Goal: Find specific page/section: Find specific page/section

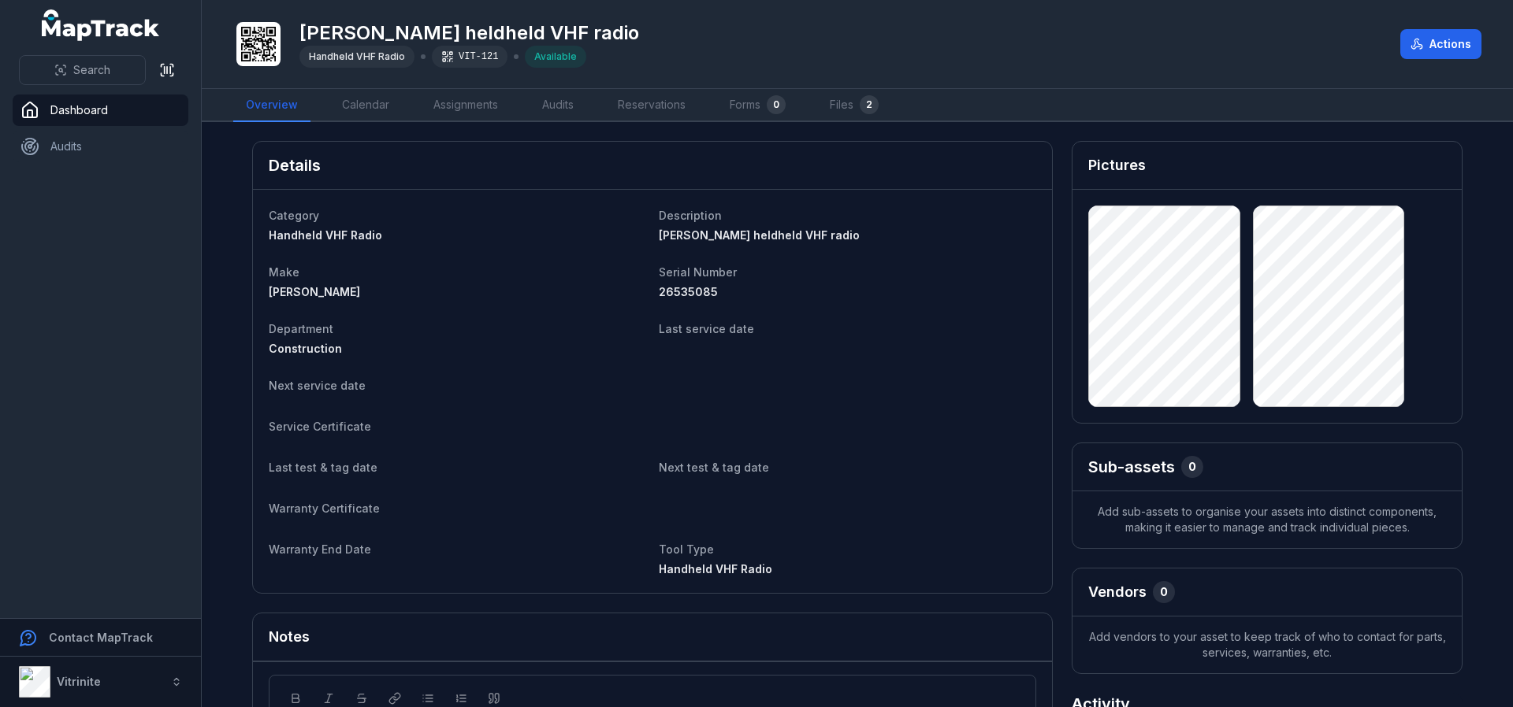
click at [1512, 707] on html "Search Dashboard Audits Contact MapTrack Vitrinite Vitrinite Toggle Navigation …" at bounding box center [756, 353] width 1513 height 707
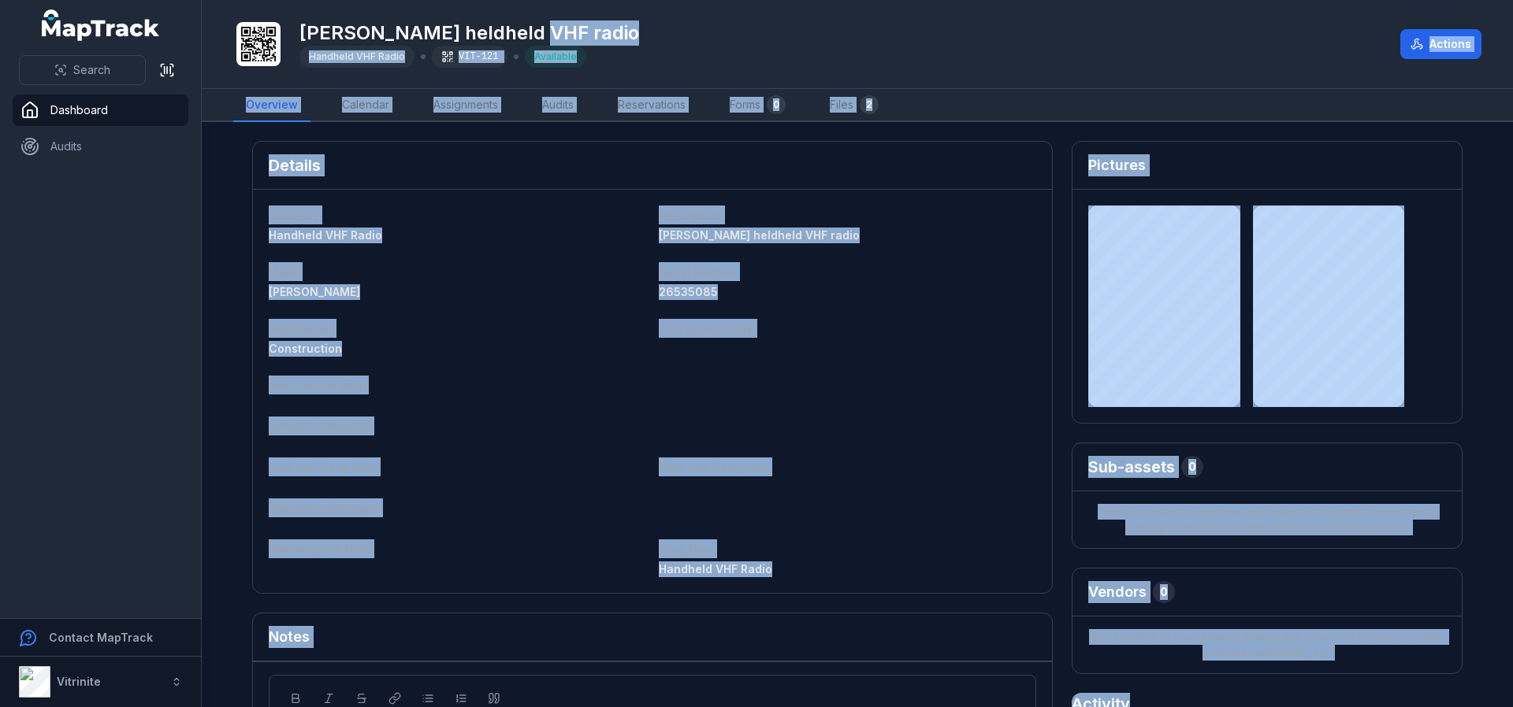
click at [1144, 59] on div "[PERSON_NAME] heldheld VHF radio Handheld VHF Radio VIT-121 Available" at bounding box center [810, 44] width 1154 height 50
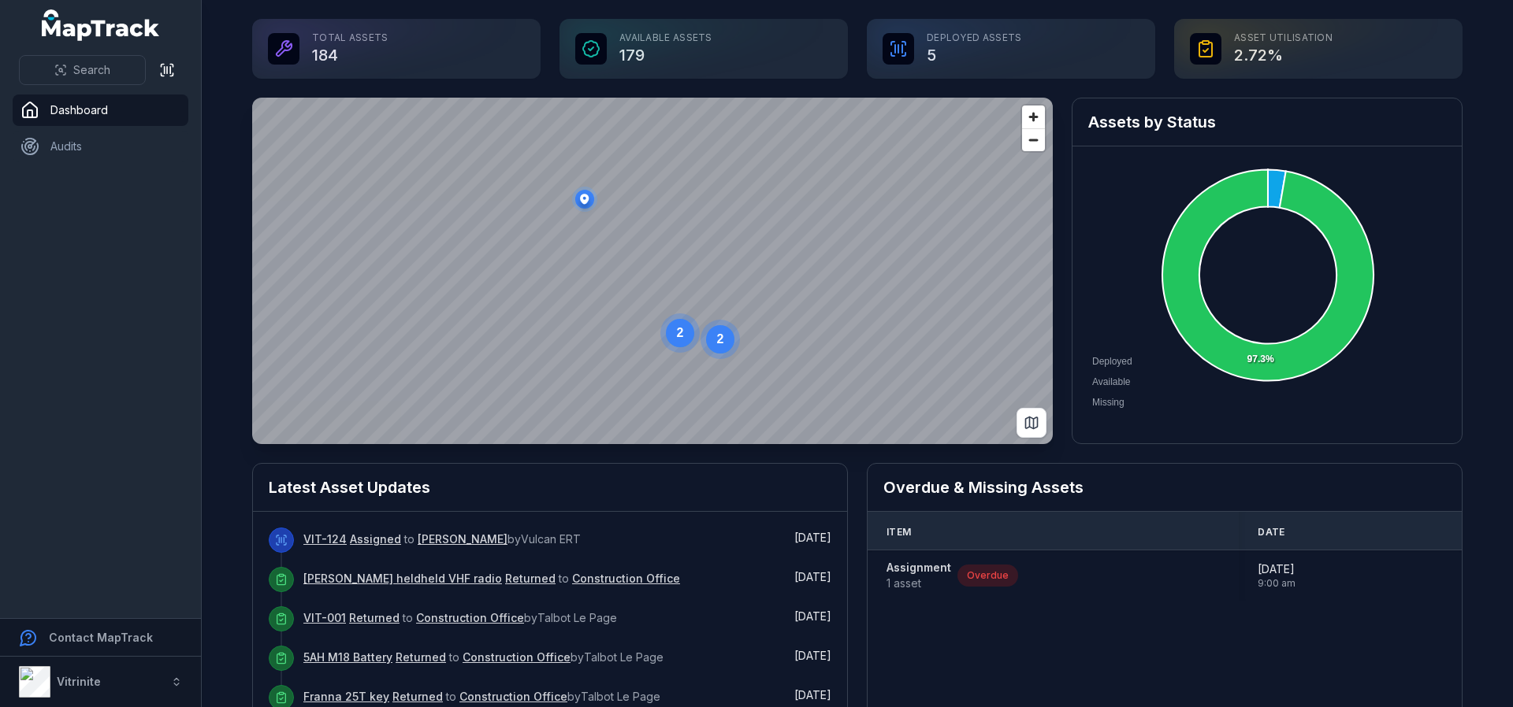
click at [679, 338] on circle at bounding box center [680, 333] width 28 height 28
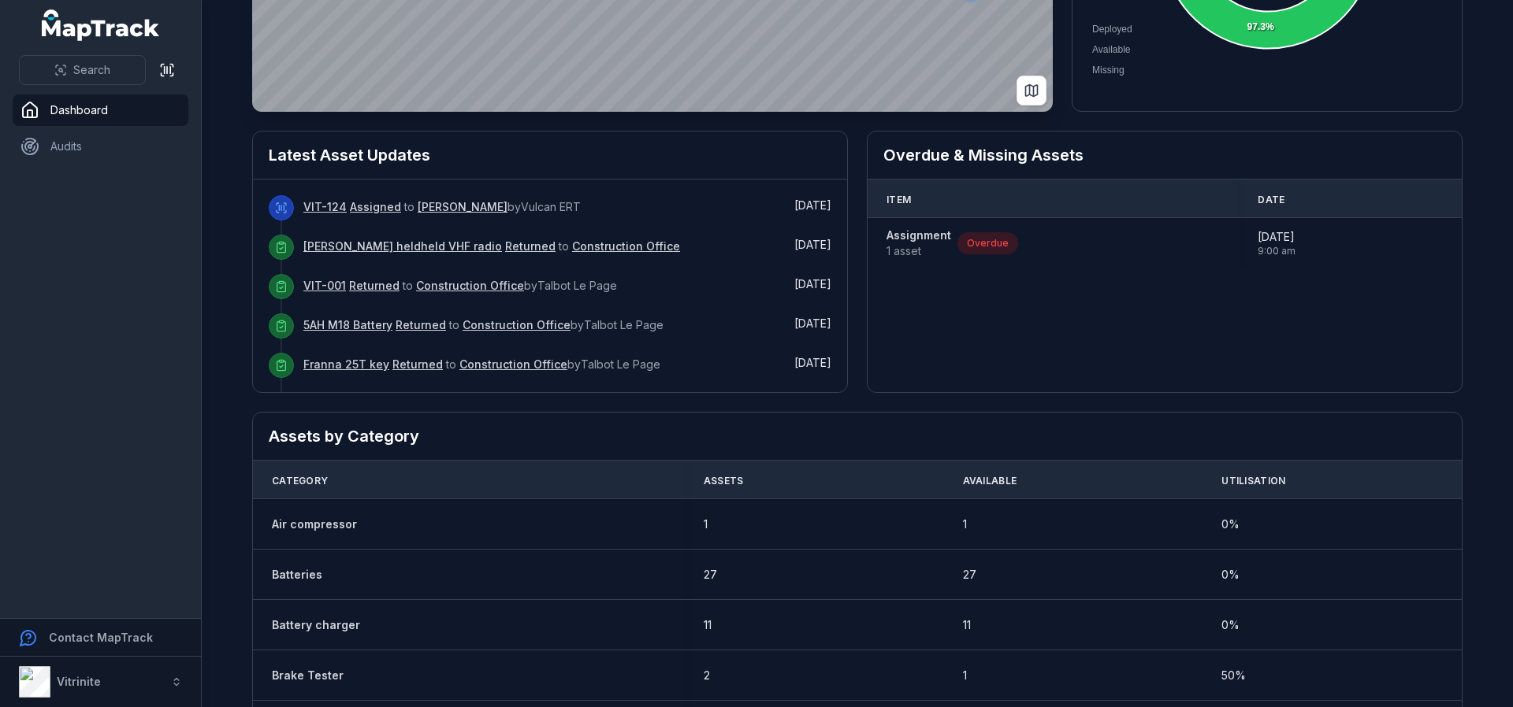
scroll to position [351, 0]
